Goal: Transaction & Acquisition: Purchase product/service

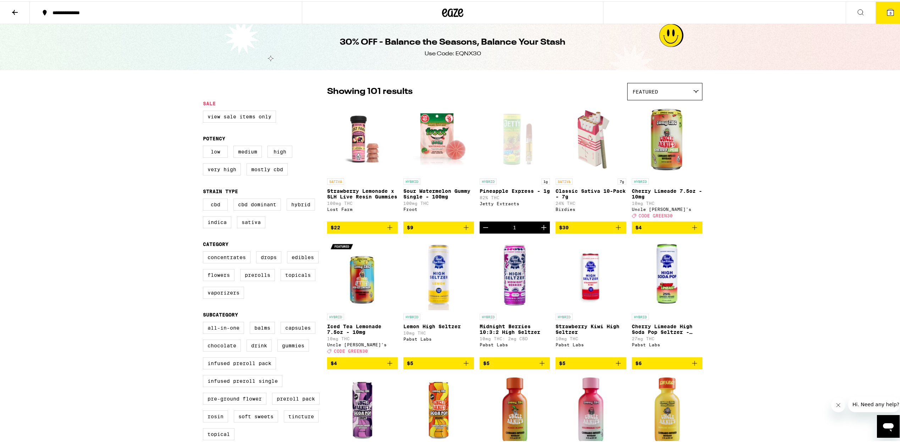
click at [19, 10] on button at bounding box center [15, 11] width 30 height 22
click at [234, 116] on label "View Sale Items Only" at bounding box center [239, 115] width 73 height 12
click at [205, 111] on input "View Sale Items Only" at bounding box center [204, 110] width 0 height 0
checkbox input "true"
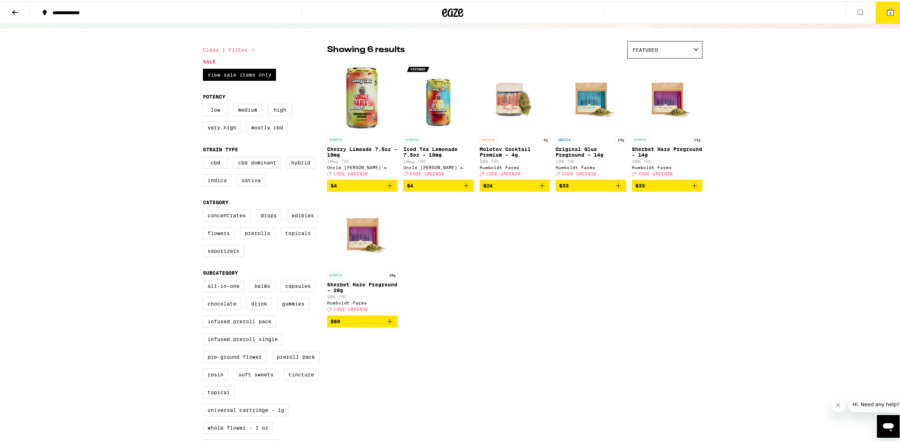
scroll to position [21, 0]
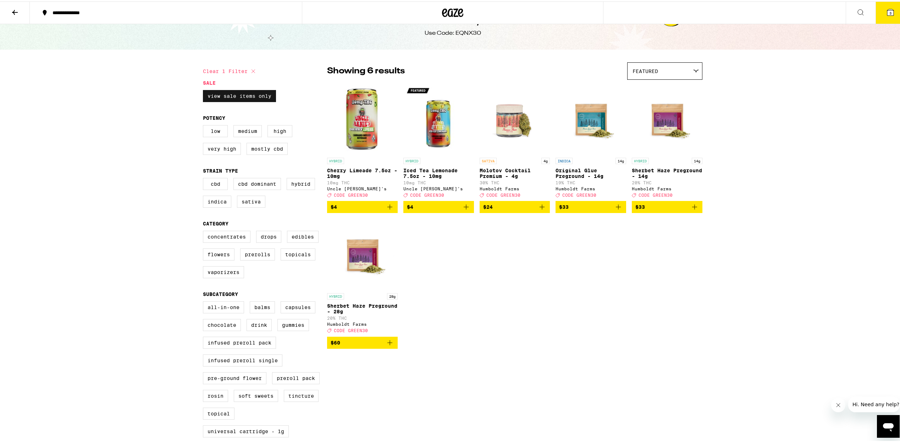
click at [228, 96] on label "View Sale Items Only" at bounding box center [239, 95] width 73 height 12
click at [205, 90] on input "View Sale Items Only" at bounding box center [204, 90] width 0 height 0
checkbox input "false"
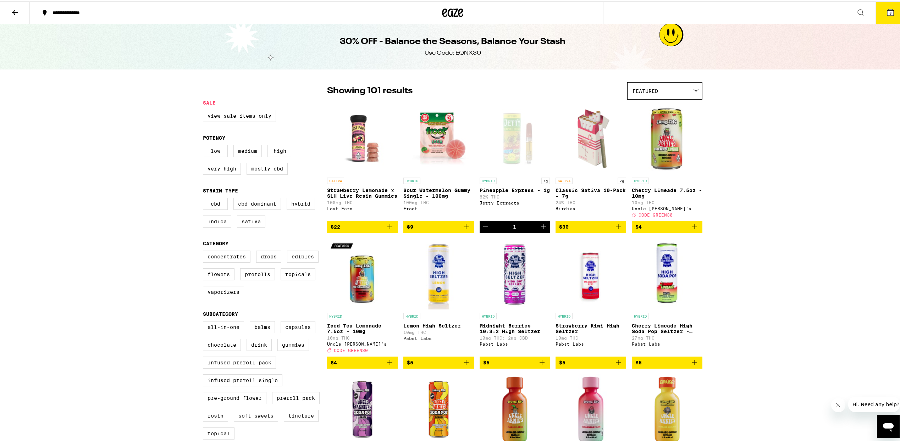
scroll to position [1, 0]
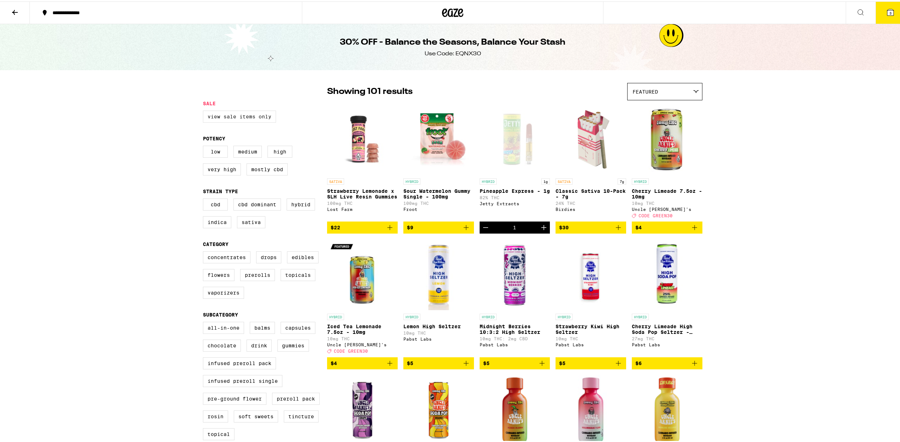
click at [251, 117] on label "View Sale Items Only" at bounding box center [239, 115] width 73 height 12
click at [205, 111] on input "View Sale Items Only" at bounding box center [204, 110] width 0 height 0
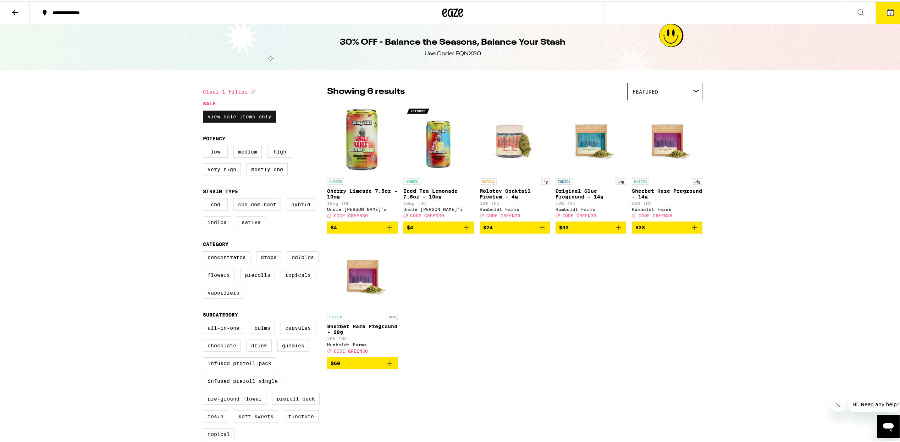
click at [250, 117] on label "View Sale Items Only" at bounding box center [239, 115] width 73 height 12
click at [205, 111] on input "View Sale Items Only" at bounding box center [204, 110] width 0 height 0
checkbox input "false"
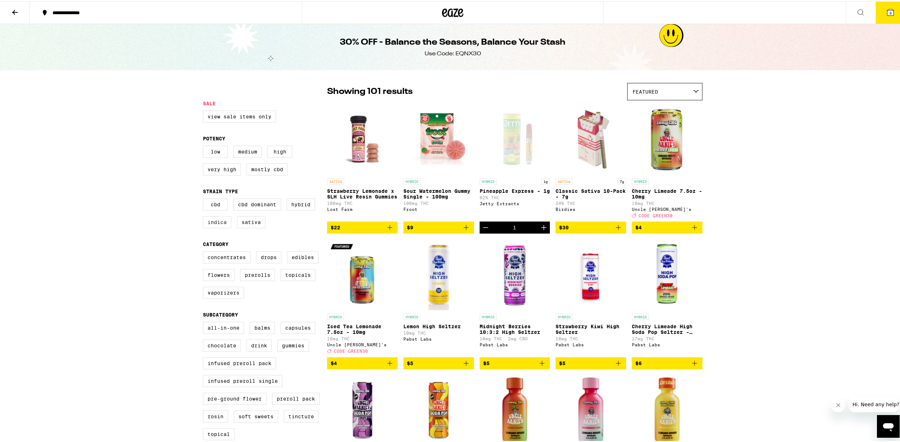
click at [216, 227] on label "Indica" at bounding box center [217, 221] width 28 height 12
click at [205, 199] on input "Indica" at bounding box center [204, 198] width 0 height 0
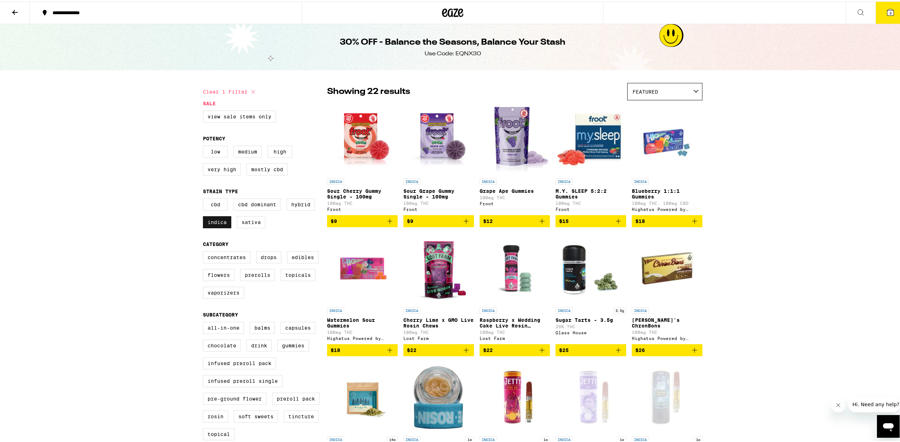
click at [213, 224] on label "Indica" at bounding box center [217, 221] width 28 height 12
click at [205, 199] on input "Indica" at bounding box center [204, 198] width 0 height 0
checkbox input "false"
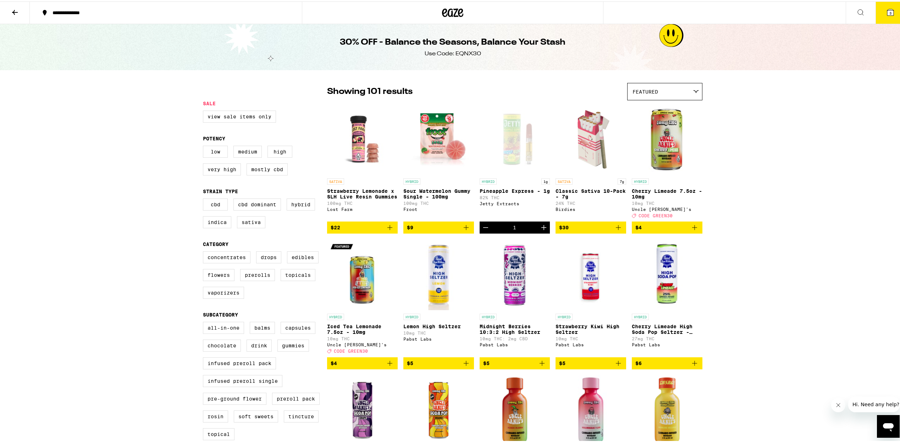
click at [205, 104] on legend "Sale" at bounding box center [209, 102] width 13 height 6
drag, startPoint x: 628, startPoint y: 97, endPoint x: 638, endPoint y: 94, distance: 10.1
click at [628, 97] on div "Featured" at bounding box center [664, 90] width 74 height 17
click at [644, 91] on span "Featured" at bounding box center [645, 91] width 26 height 6
click at [647, 90] on span "Featured" at bounding box center [645, 91] width 26 height 6
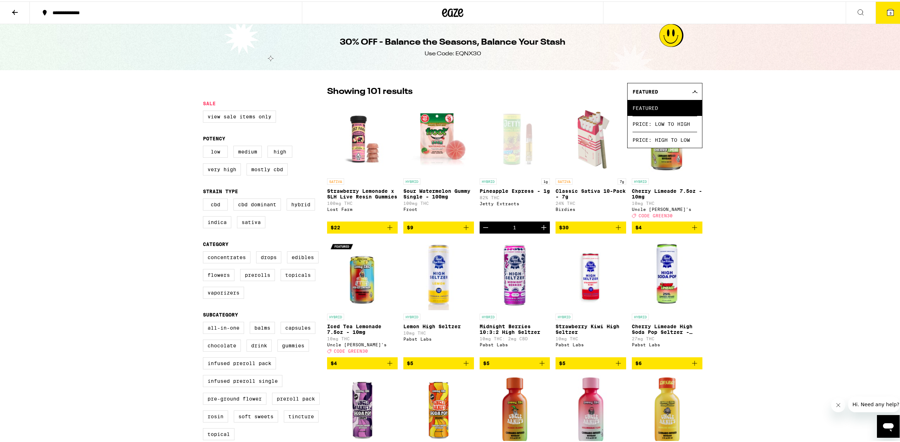
click at [648, 89] on span "Featured" at bounding box center [645, 91] width 26 height 6
click at [15, 10] on icon at bounding box center [15, 11] width 9 height 9
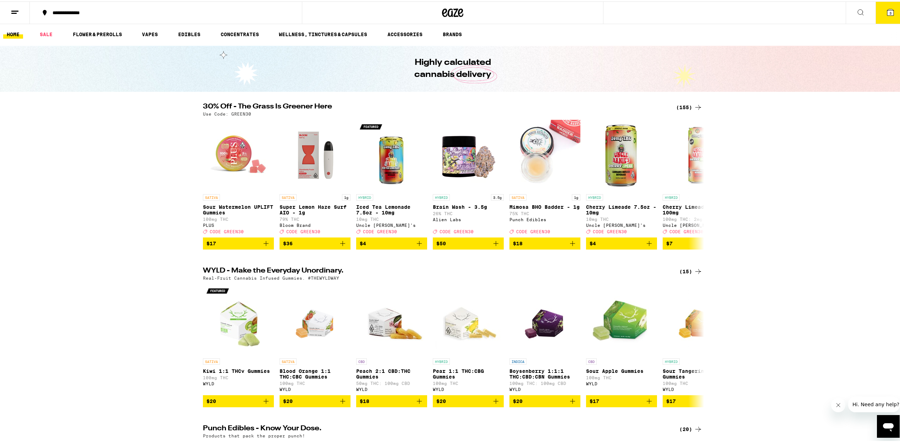
scroll to position [1, 0]
click at [682, 103] on div "(155)" at bounding box center [689, 105] width 26 height 9
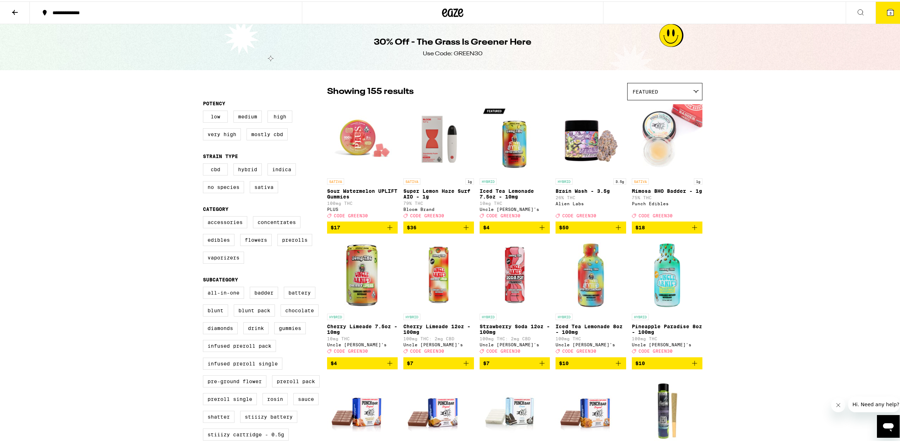
click at [219, 268] on div "Accessories Concentrates Edibles Flowers Prerolls Vaporizers" at bounding box center [265, 241] width 124 height 53
click at [221, 262] on label "Vaporizers" at bounding box center [223, 256] width 41 height 12
click at [205, 216] on input "Vaporizers" at bounding box center [204, 216] width 0 height 0
checkbox input "true"
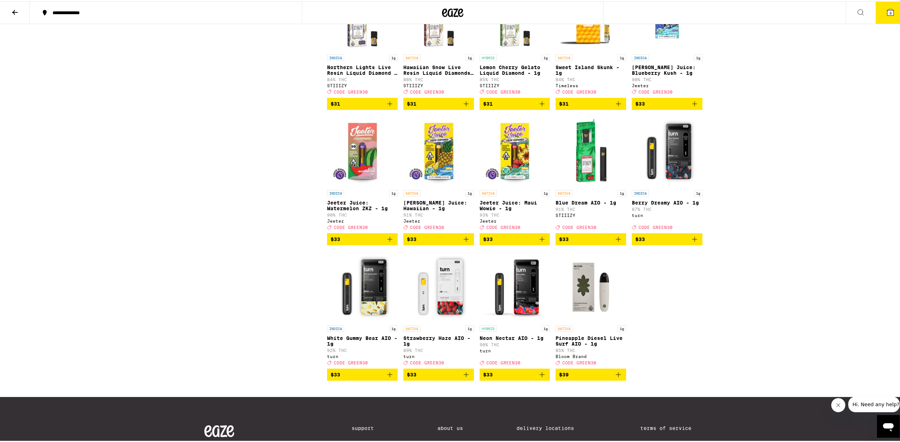
scroll to position [932, 0]
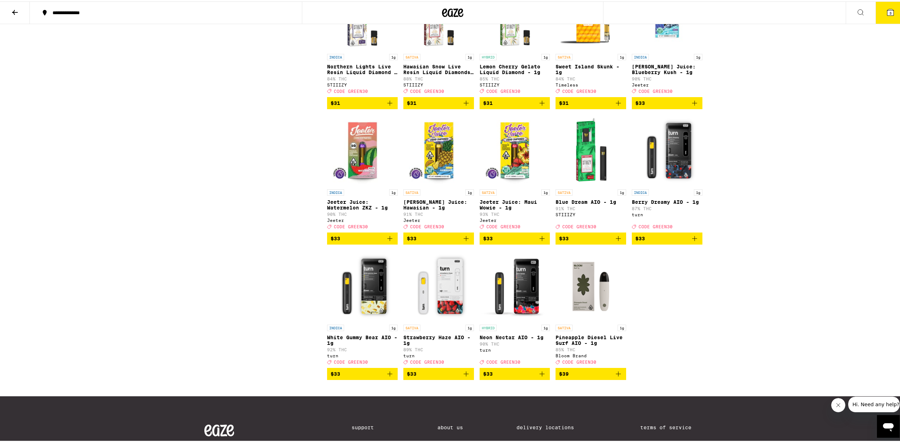
click at [386, 242] on icon "Add to bag" at bounding box center [390, 237] width 9 height 9
click at [693, 106] on icon "Add to bag" at bounding box center [694, 102] width 9 height 9
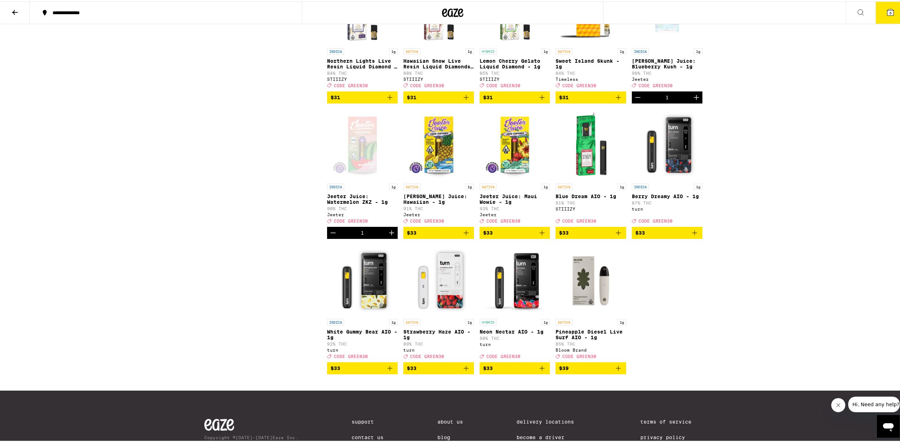
scroll to position [935, 0]
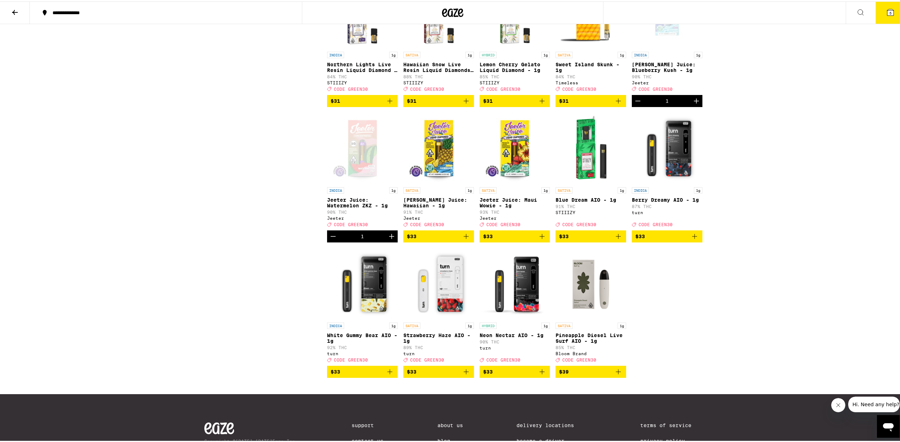
click at [633, 104] on icon "Decrement" at bounding box center [637, 99] width 9 height 9
click at [694, 104] on icon "Add to bag" at bounding box center [694, 99] width 9 height 9
click at [390, 375] on icon "Add to bag" at bounding box center [390, 370] width 9 height 9
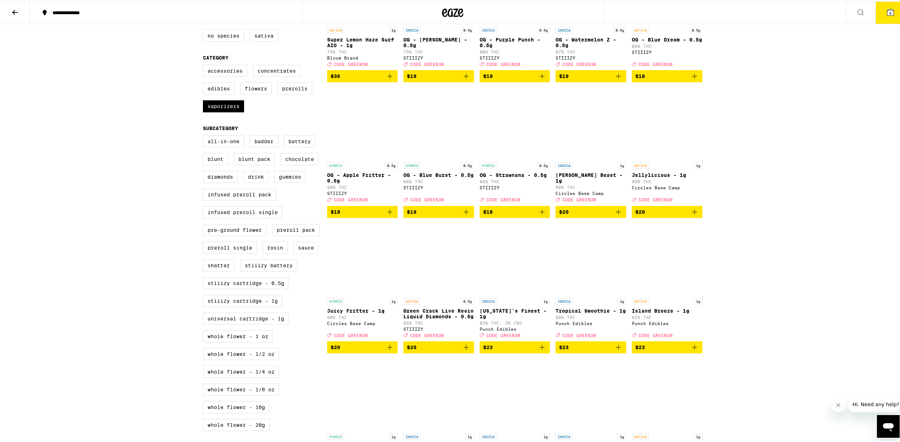
scroll to position [0, 0]
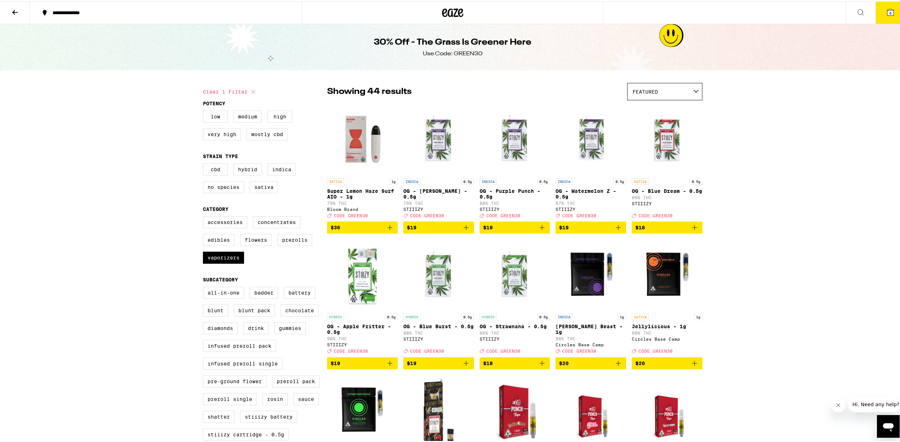
click at [886, 11] on icon at bounding box center [890, 11] width 9 height 9
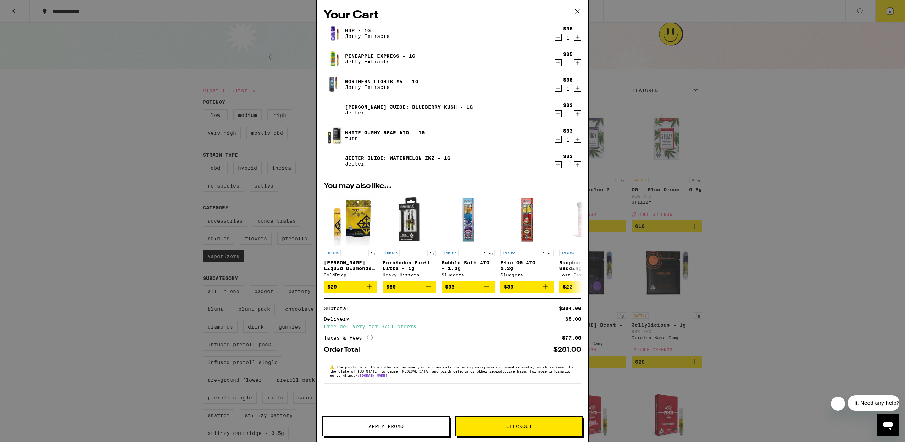
click at [556, 38] on icon "Decrement" at bounding box center [558, 37] width 6 height 9
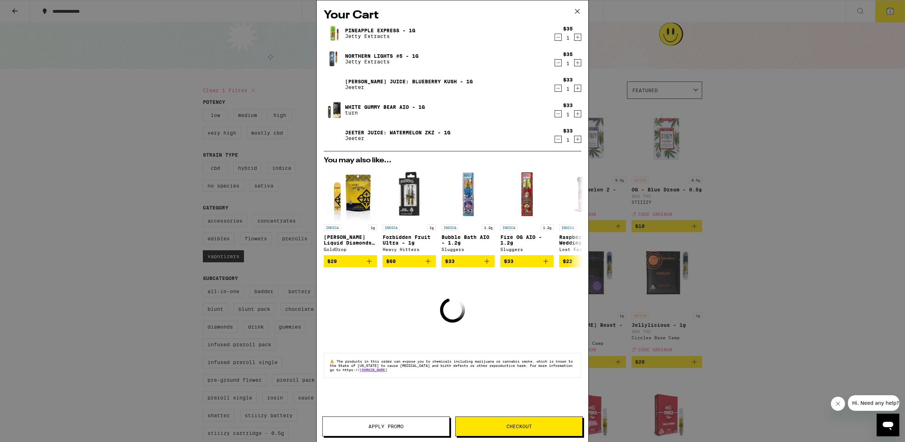
click at [556, 39] on icon "Decrement" at bounding box center [558, 37] width 6 height 9
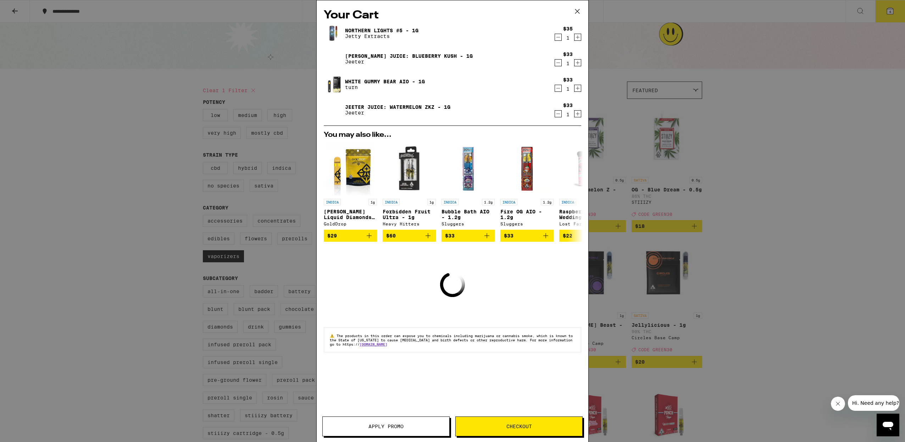
click at [557, 38] on icon "Decrement" at bounding box center [558, 37] width 6 height 9
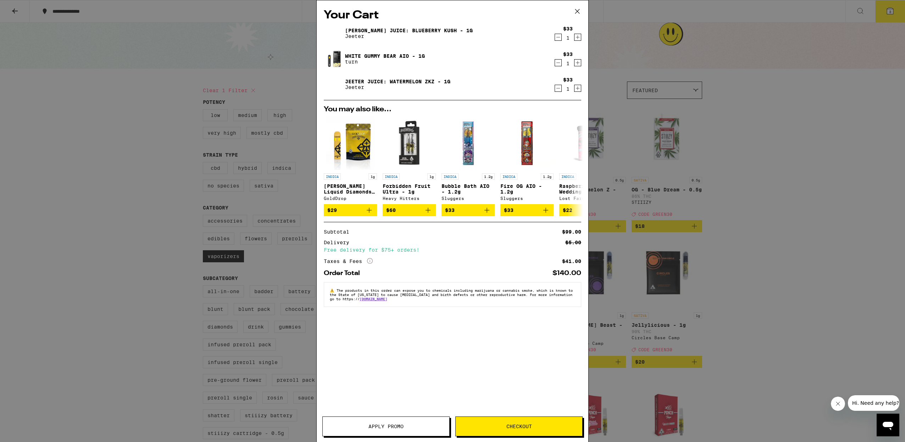
click at [392, 420] on button "Apply Promo" at bounding box center [385, 427] width 127 height 20
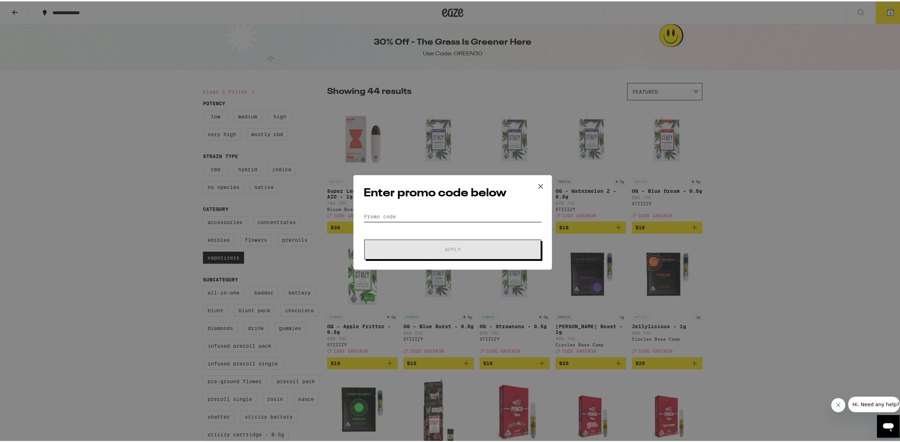
click at [404, 212] on input "Promo Code" at bounding box center [453, 215] width 178 height 11
type input "GREEN30"
click at [426, 242] on button "Apply" at bounding box center [452, 248] width 177 height 20
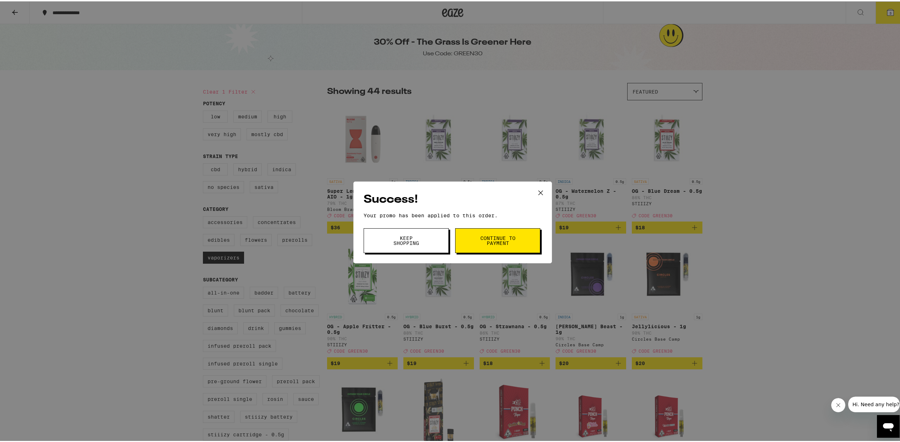
click at [488, 239] on span "Continue to payment" at bounding box center [498, 239] width 36 height 10
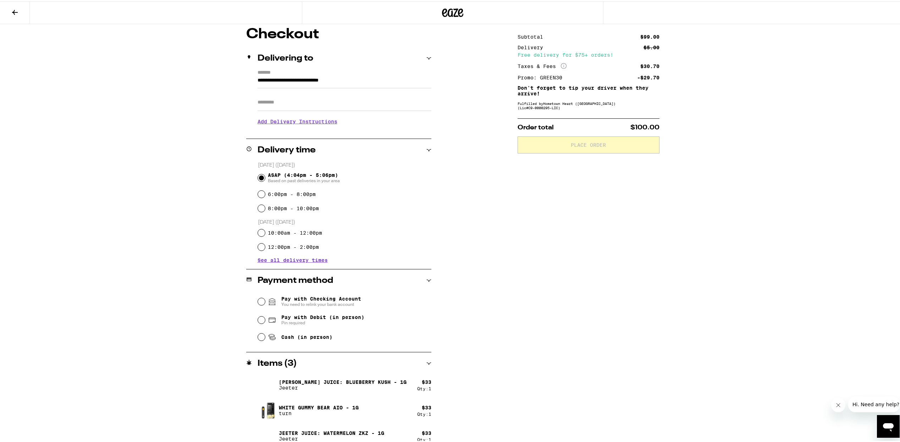
scroll to position [68, 0]
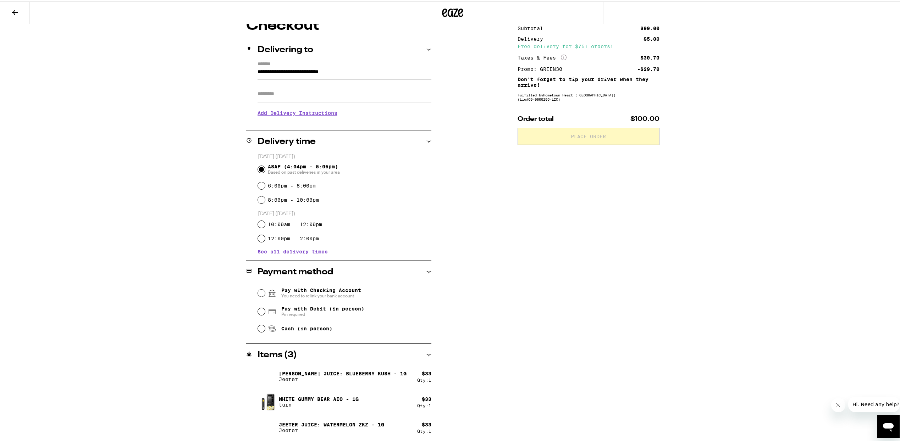
click at [303, 327] on span "Cash (in person)" at bounding box center [306, 328] width 51 height 6
click at [265, 327] on input "Cash (in person)" at bounding box center [261, 327] width 7 height 7
radio input "true"
